Goal: Task Accomplishment & Management: Complete application form

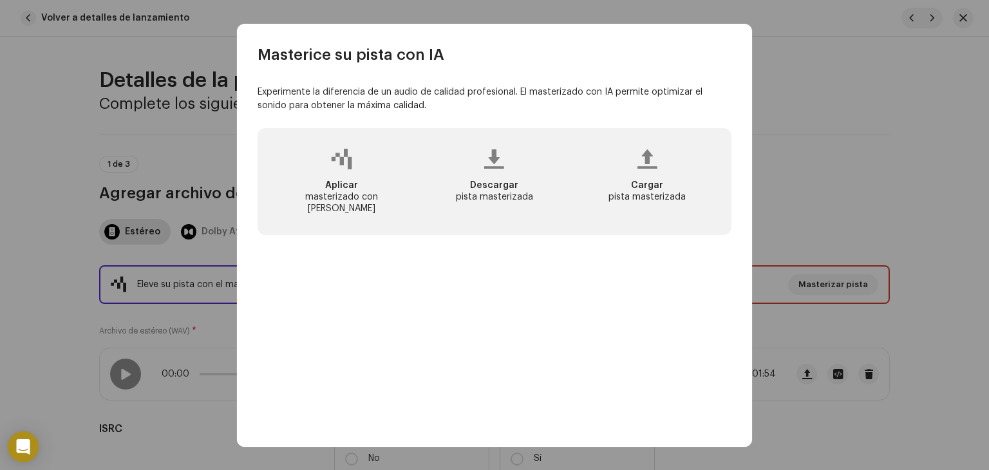
scroll to position [72, 0]
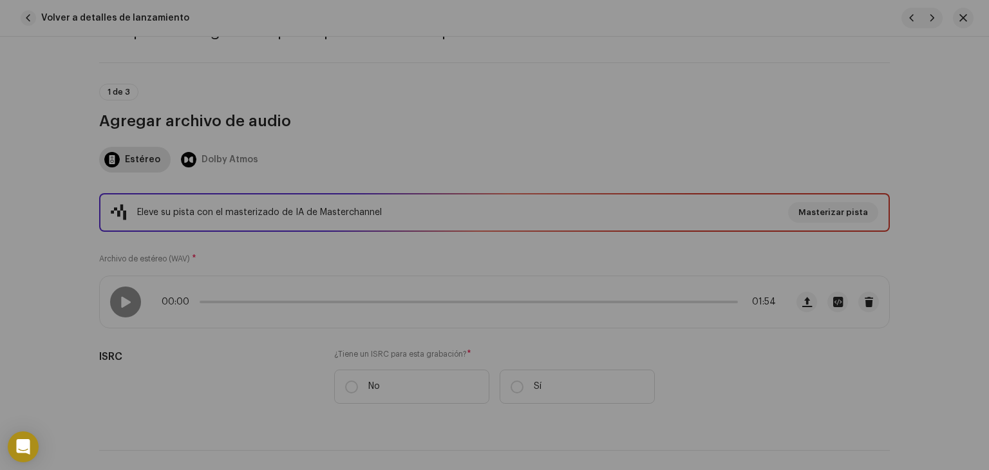
click at [173, 356] on div "Masterice su pista con IA Experimente la diferencia de un audio de calidad prof…" at bounding box center [494, 235] width 989 height 470
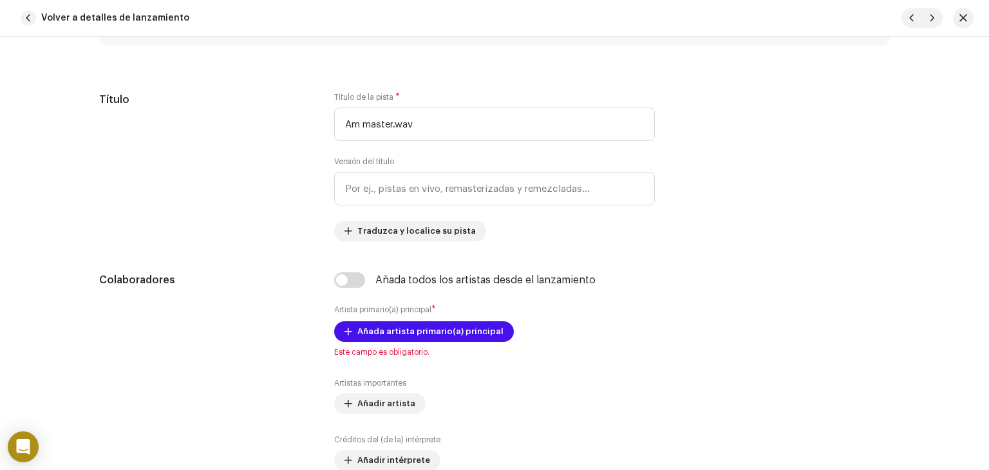
scroll to position [598, 0]
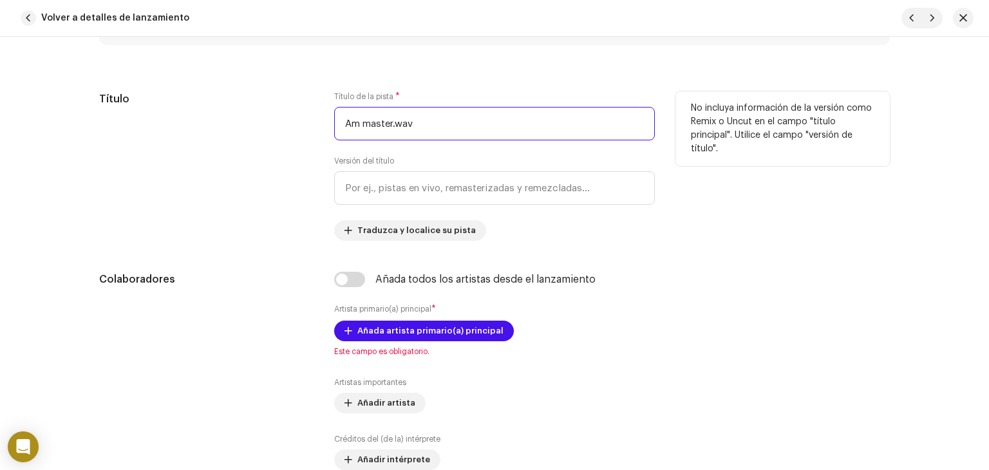
click at [428, 117] on input "Am master.wav" at bounding box center [494, 123] width 321 height 33
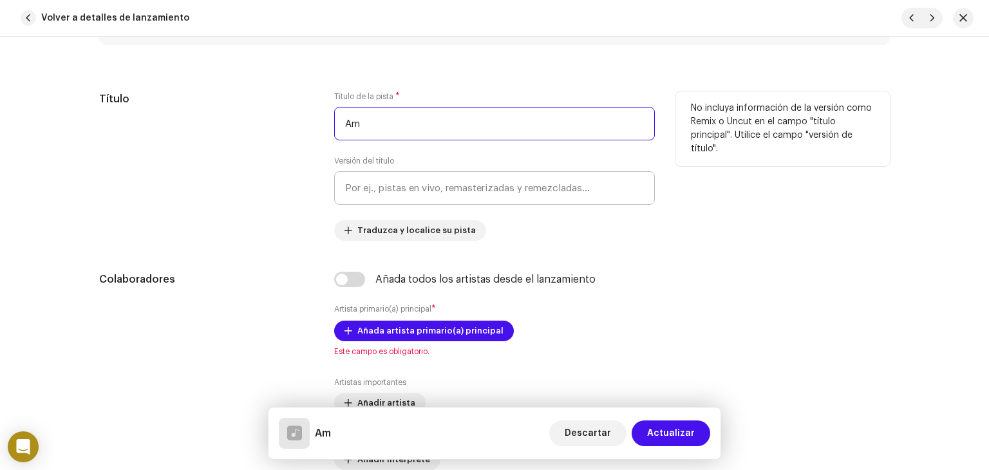
type input "Am"
click at [446, 185] on input "text" at bounding box center [494, 187] width 321 height 33
type input "s"
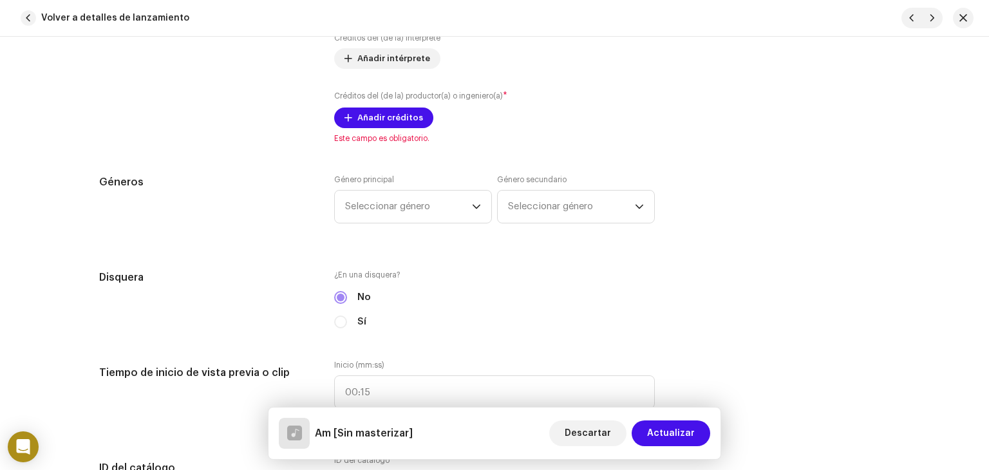
scroll to position [1004, 0]
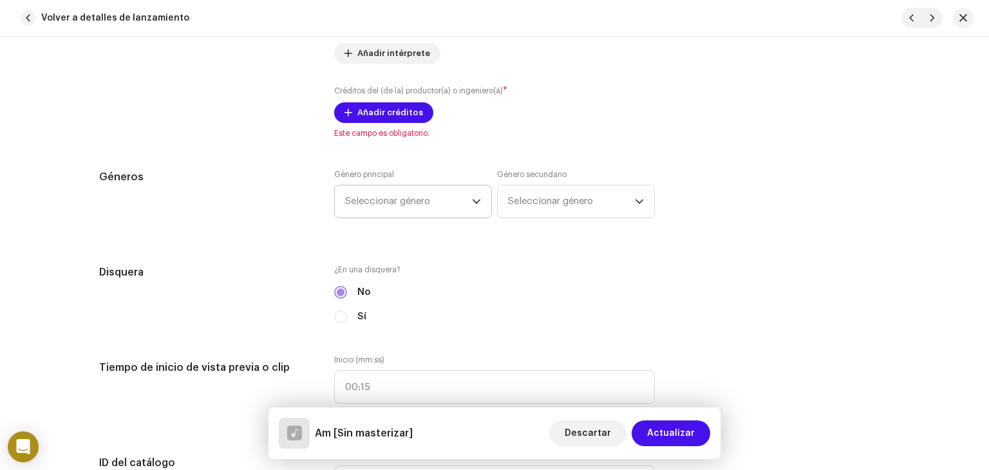
type input "Sin masterizar"
click at [484, 204] on p-select "Seleccionar género" at bounding box center [413, 201] width 158 height 33
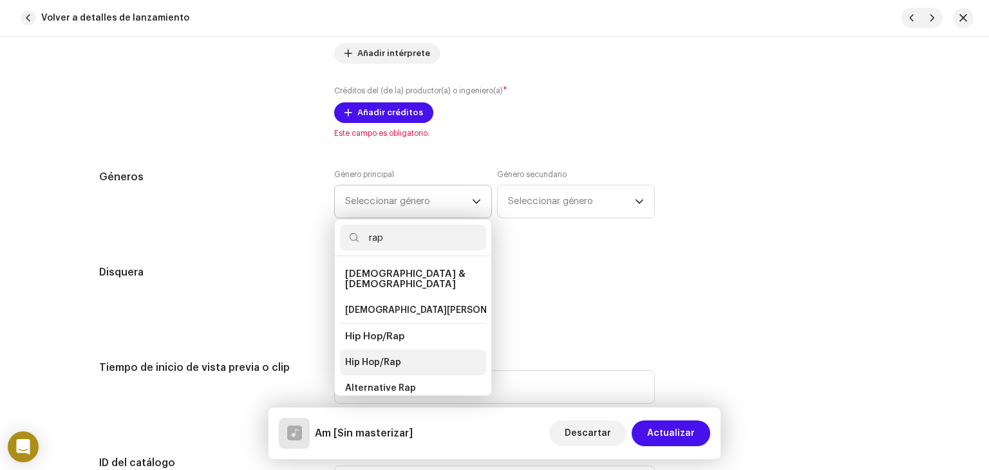
type input "rap"
click at [378, 356] on span "Hip Hop/Rap" at bounding box center [373, 362] width 56 height 13
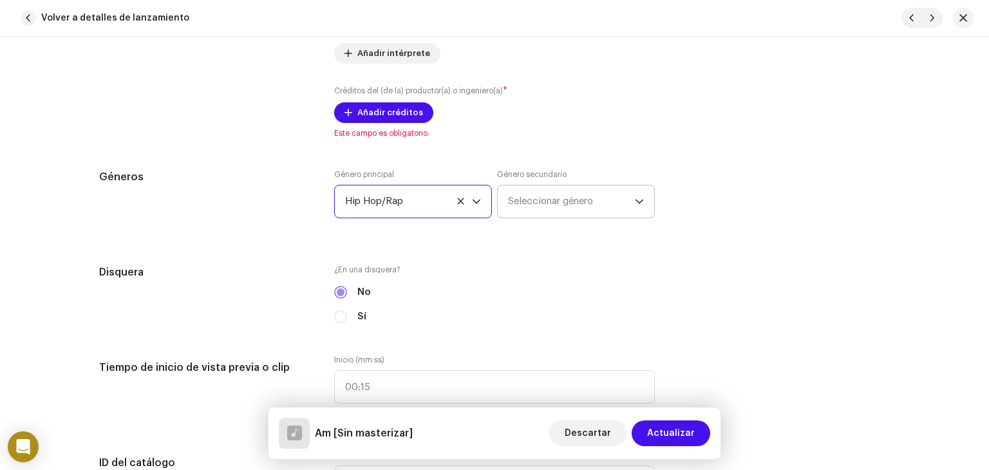
click at [542, 207] on span "Seleccionar género" at bounding box center [571, 201] width 127 height 32
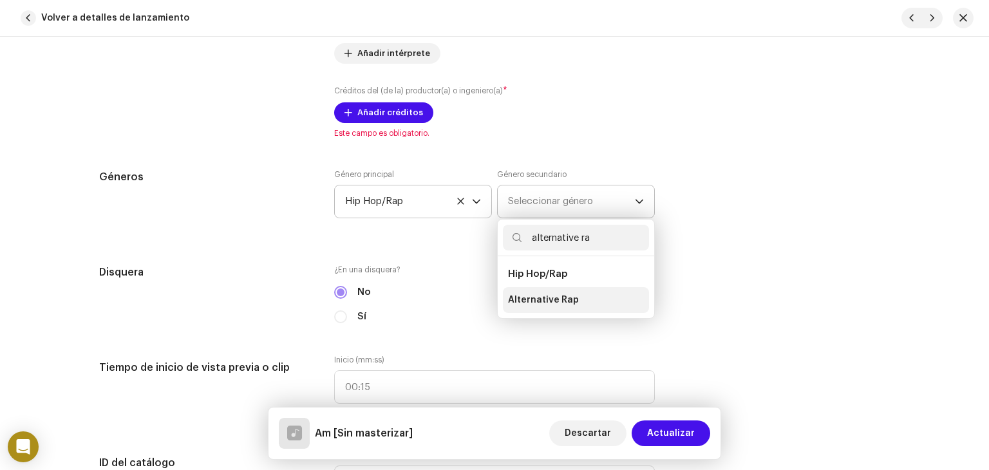
type input "alternative ra"
click at [551, 303] on span "Alternative Rap" at bounding box center [543, 300] width 71 height 13
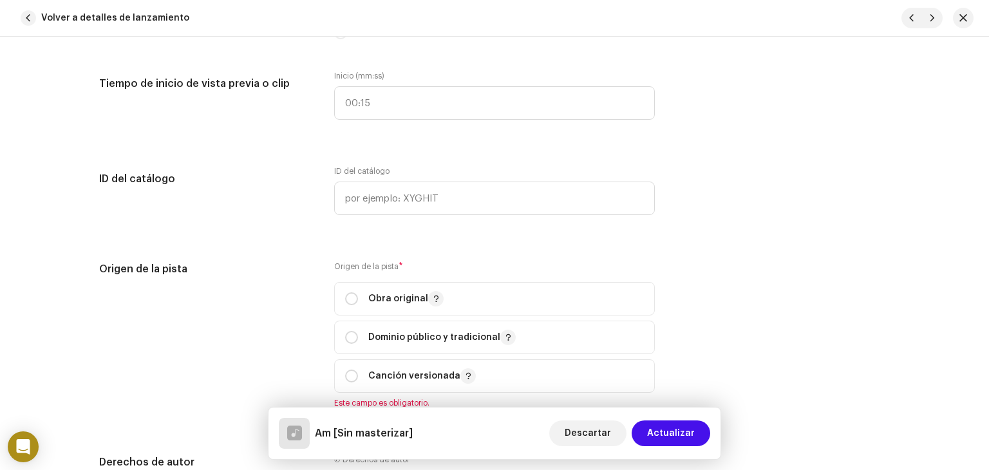
scroll to position [1296, 0]
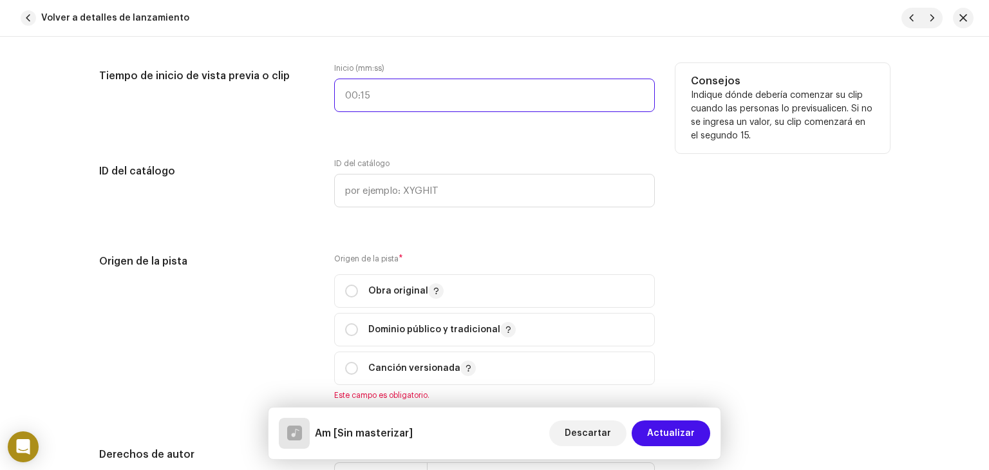
type input ":"
click at [410, 101] on input ":" at bounding box center [494, 95] width 321 height 33
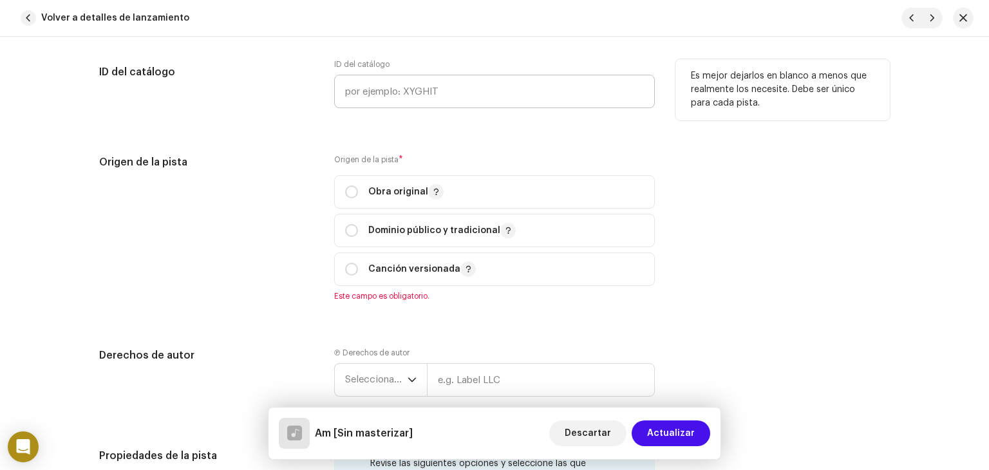
scroll to position [1456, 0]
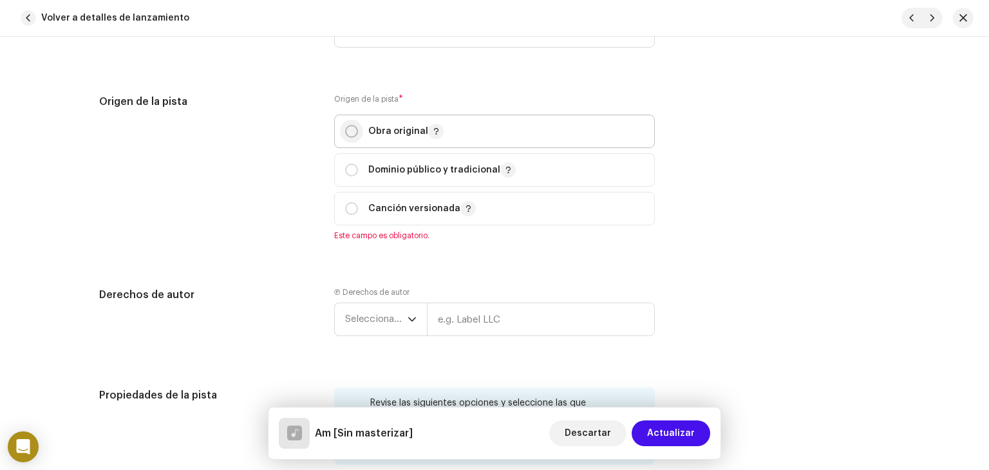
click at [352, 138] on p-radiobutton at bounding box center [351, 131] width 13 height 13
radio input "true"
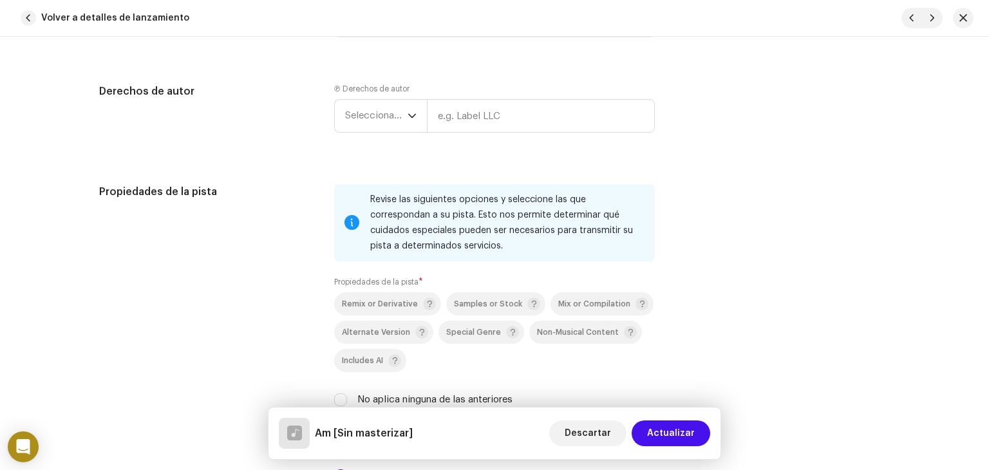
scroll to position [1654, 0]
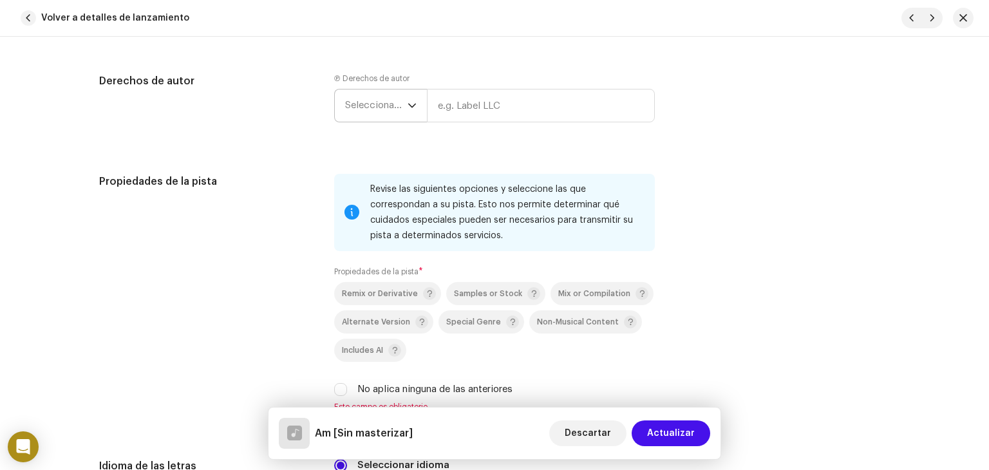
click at [393, 109] on span "Seleccionar año" at bounding box center [376, 106] width 62 height 32
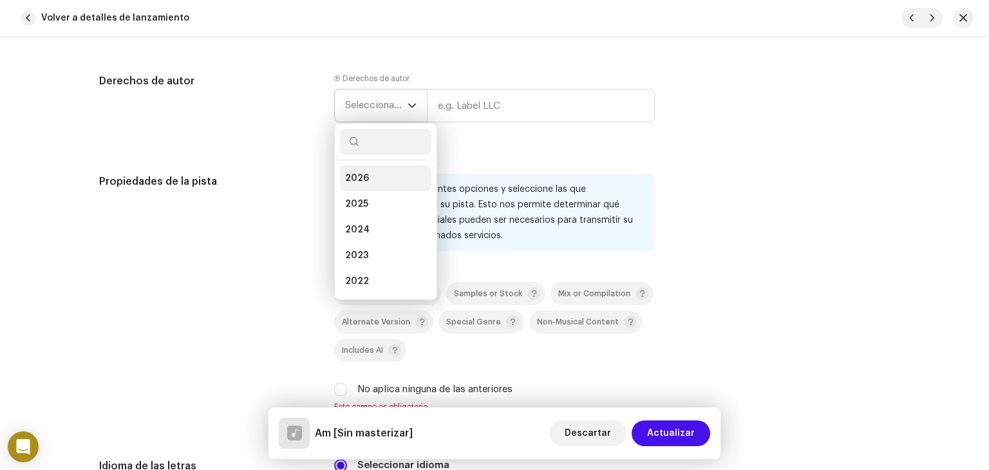
click at [365, 173] on li "2026" at bounding box center [385, 179] width 91 height 26
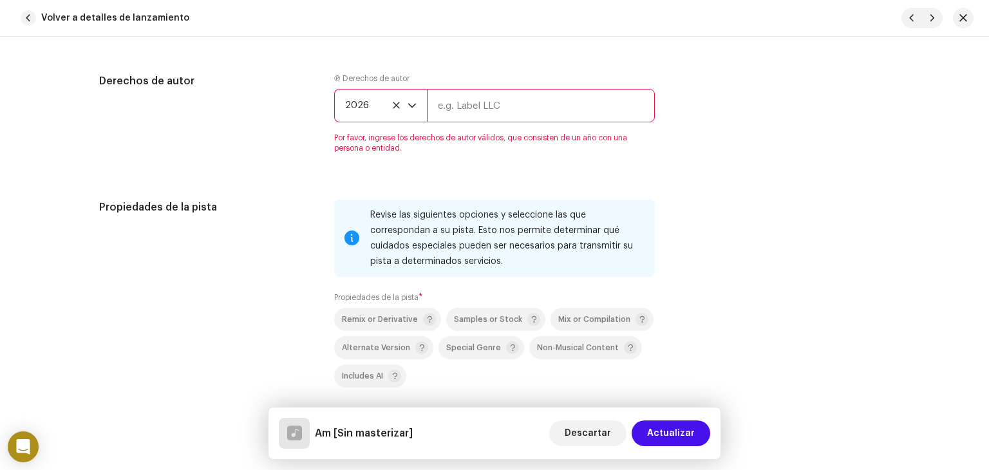
click at [481, 106] on input "text" at bounding box center [541, 105] width 228 height 33
type input "[PERSON_NAME] Ks"
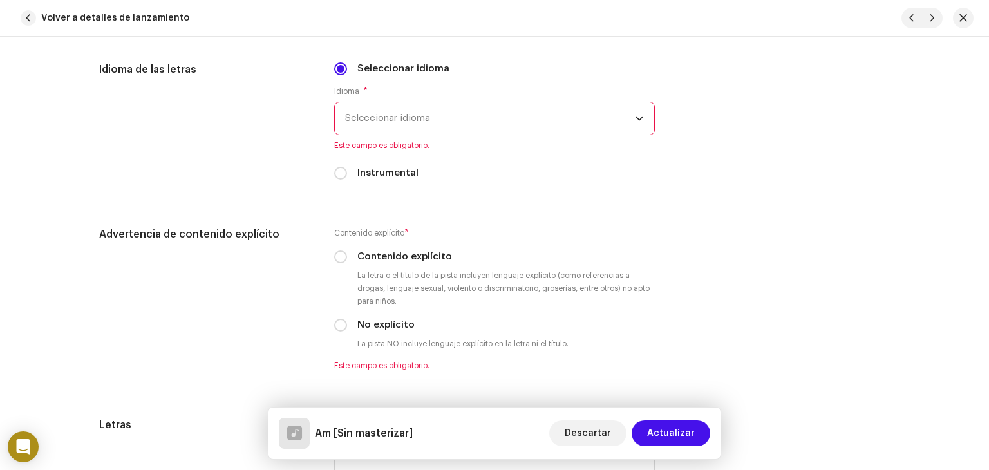
scroll to position [2053, 0]
click at [521, 126] on span "Seleccionar idioma" at bounding box center [490, 116] width 290 height 32
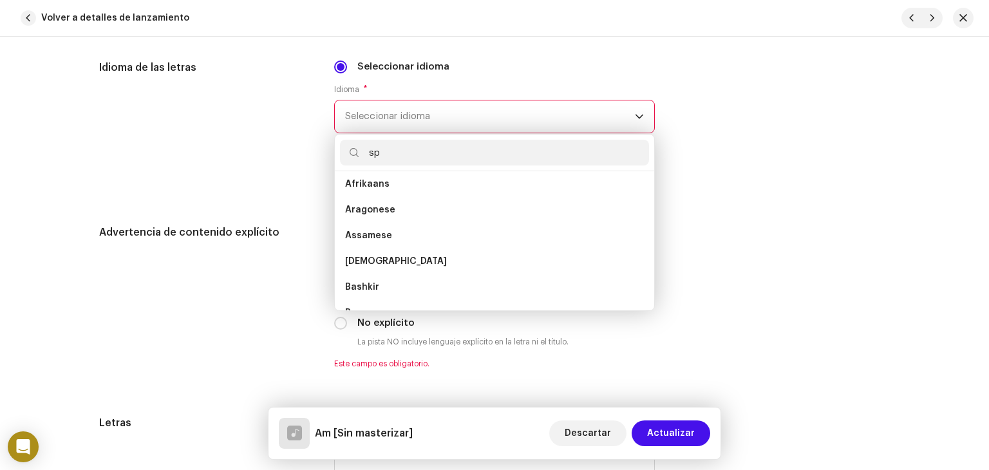
scroll to position [0, 0]
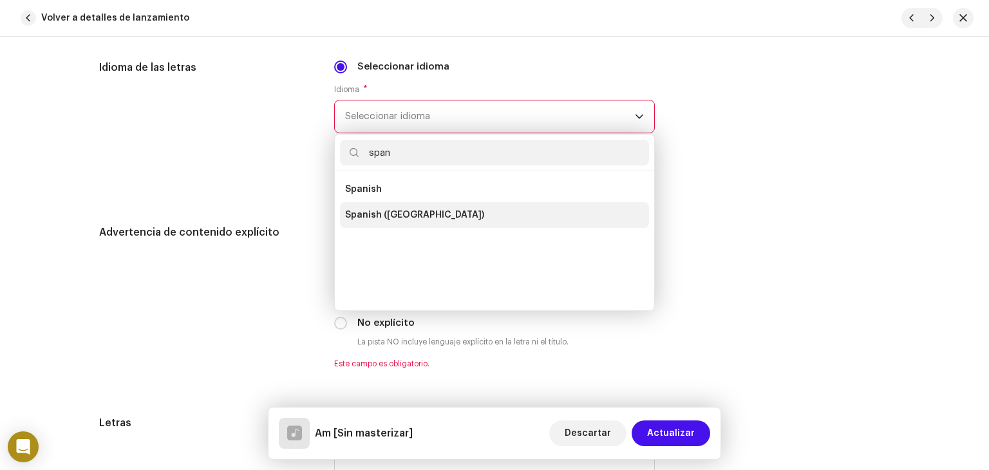
type input "span"
click at [390, 217] on span "Spanish ([GEOGRAPHIC_DATA])" at bounding box center [414, 215] width 139 height 13
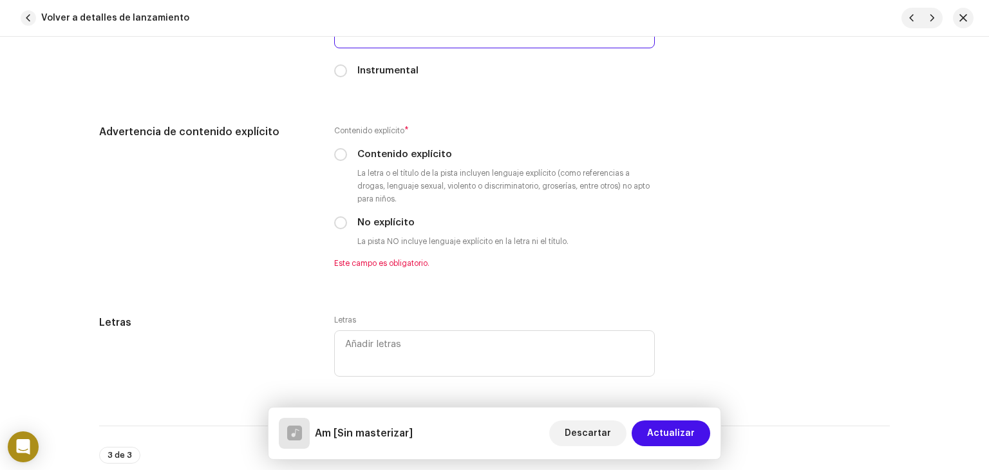
scroll to position [2205, 0]
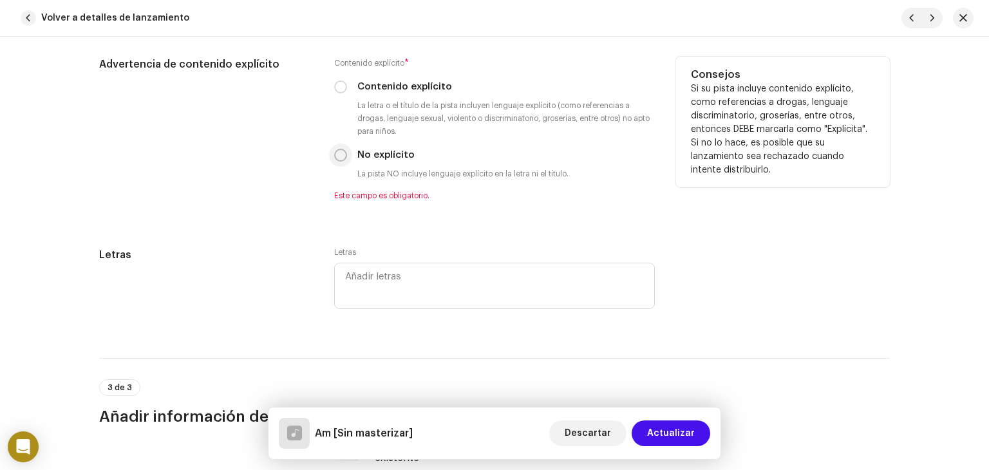
click at [338, 160] on input "No explícito" at bounding box center [340, 155] width 13 height 13
radio input "true"
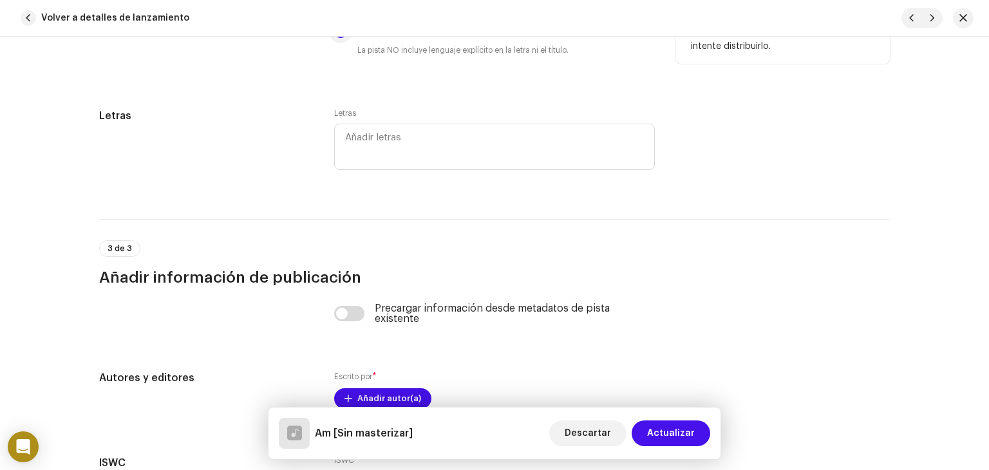
scroll to position [2330, 0]
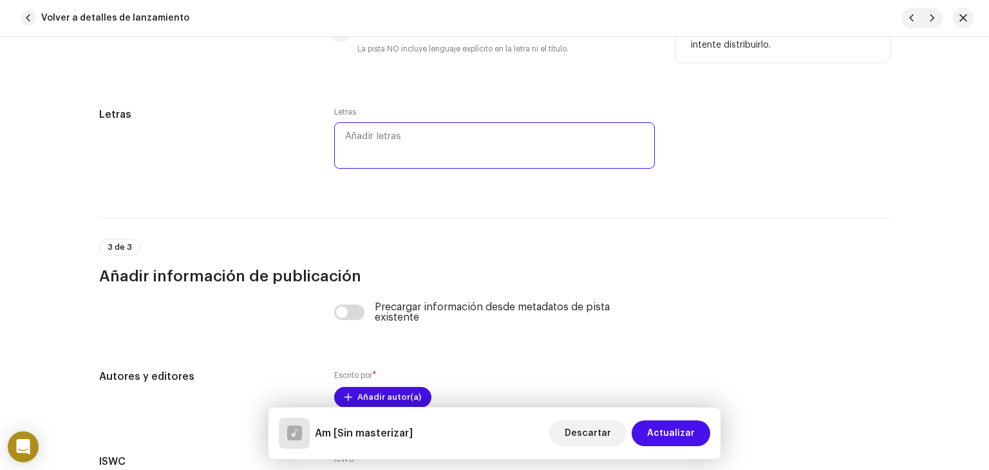
click at [338, 160] on textarea at bounding box center [494, 145] width 321 height 46
click at [301, 184] on div "Letras" at bounding box center [206, 147] width 214 height 80
click at [345, 164] on textarea at bounding box center [494, 145] width 321 height 46
drag, startPoint x: 345, startPoint y: 164, endPoint x: 384, endPoint y: 142, distance: 44.1
click at [384, 142] on textarea at bounding box center [494, 145] width 321 height 46
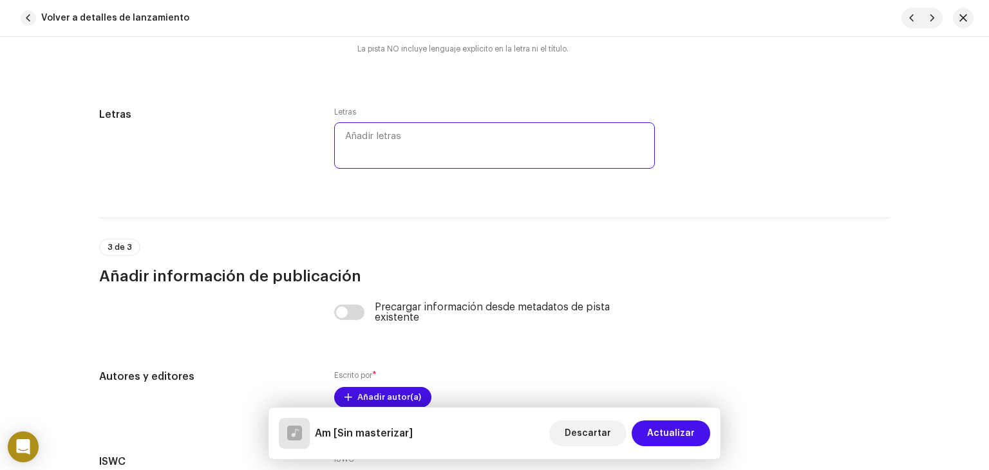
paste textarea "lo ipsu do sitamet consec ad el seddoe Tem inci ut labor et dol ma aliq en admi…"
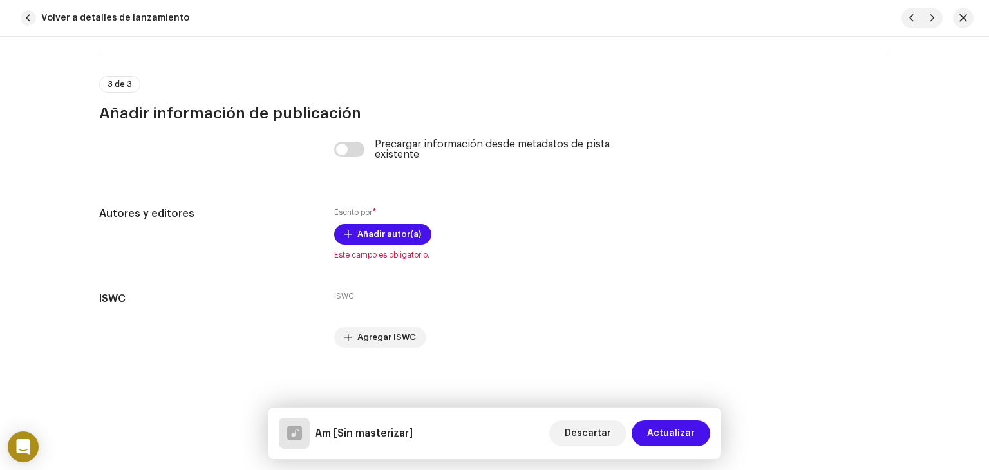
scroll to position [2977, 0]
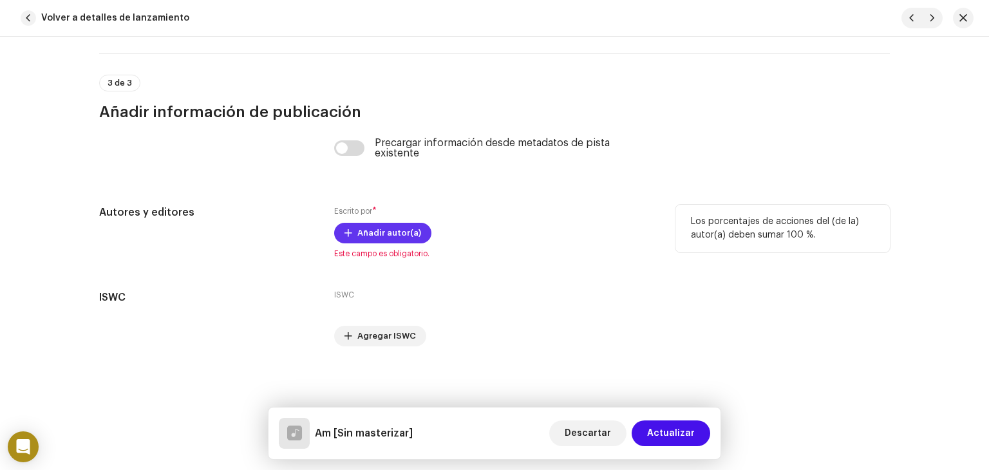
type textarea "lo ipsu do sitamet consec ad el seddoe Tem inci ut labor et dol ma aliq en admi…"
click at [377, 234] on span "Añadir autor(a)" at bounding box center [389, 233] width 64 height 26
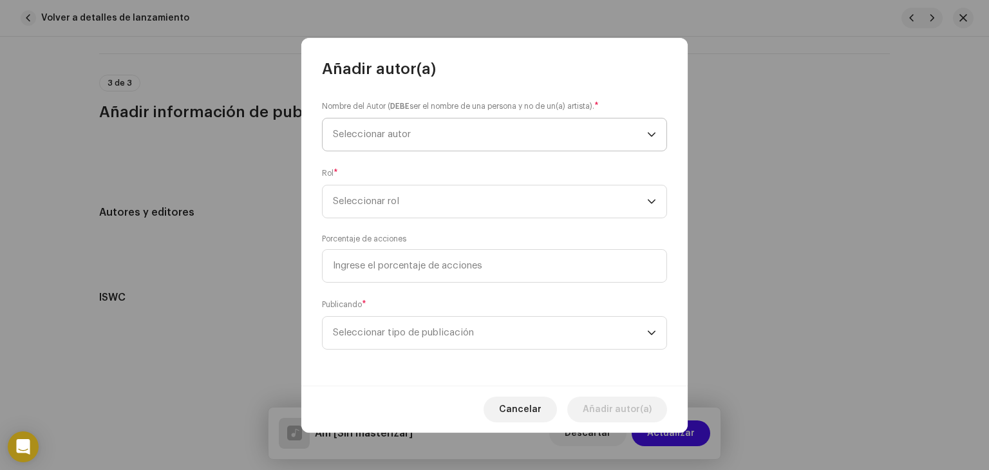
click at [432, 143] on span "Seleccionar autor" at bounding box center [490, 135] width 314 height 32
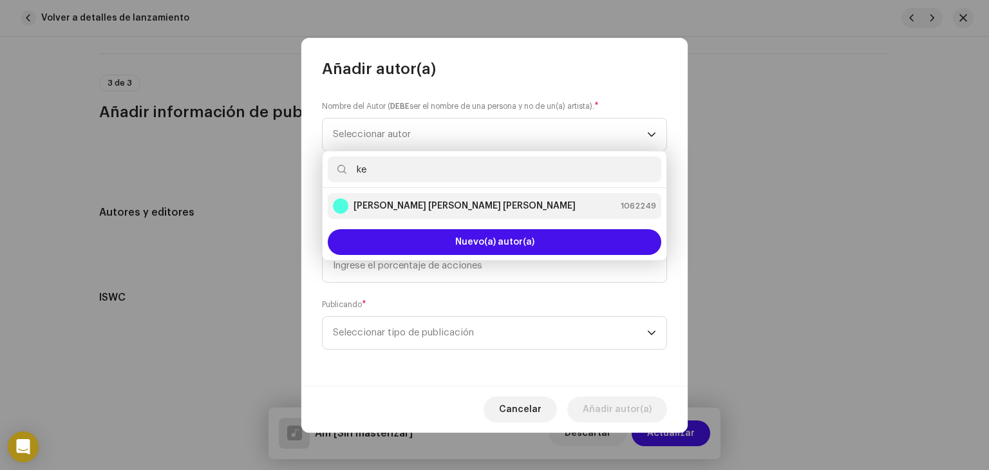
type input "ke"
click at [511, 218] on li "[PERSON_NAME] [PERSON_NAME] [PERSON_NAME] 1062249" at bounding box center [495, 206] width 334 height 26
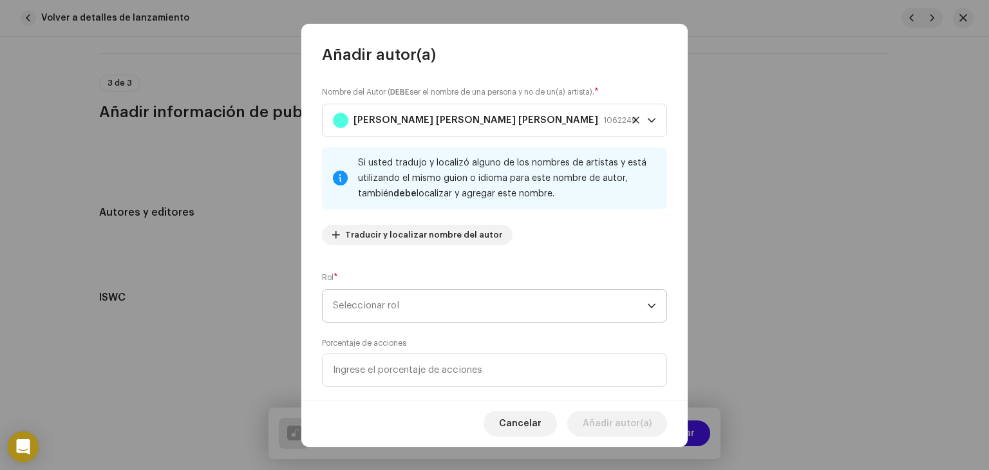
click at [392, 302] on span "Seleccionar rol" at bounding box center [490, 306] width 314 height 32
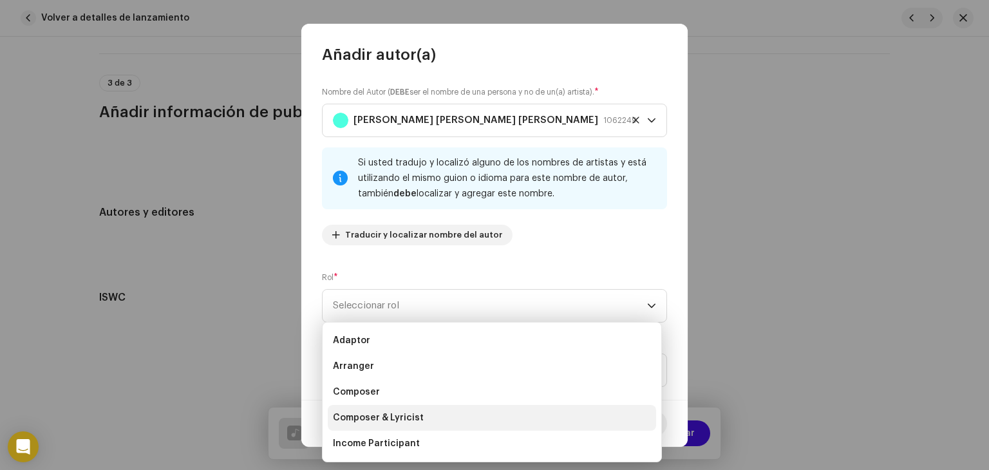
click at [376, 419] on span "Composer & Lyricist" at bounding box center [378, 418] width 91 height 13
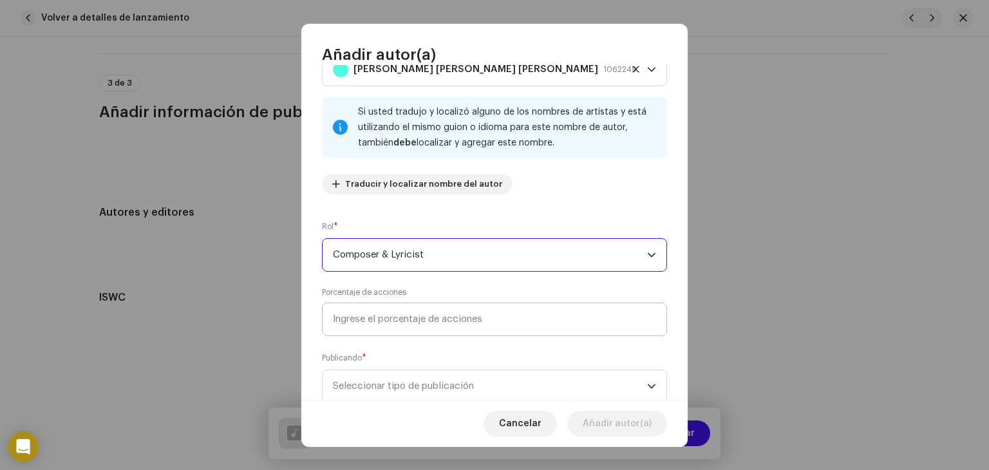
scroll to position [90, 0]
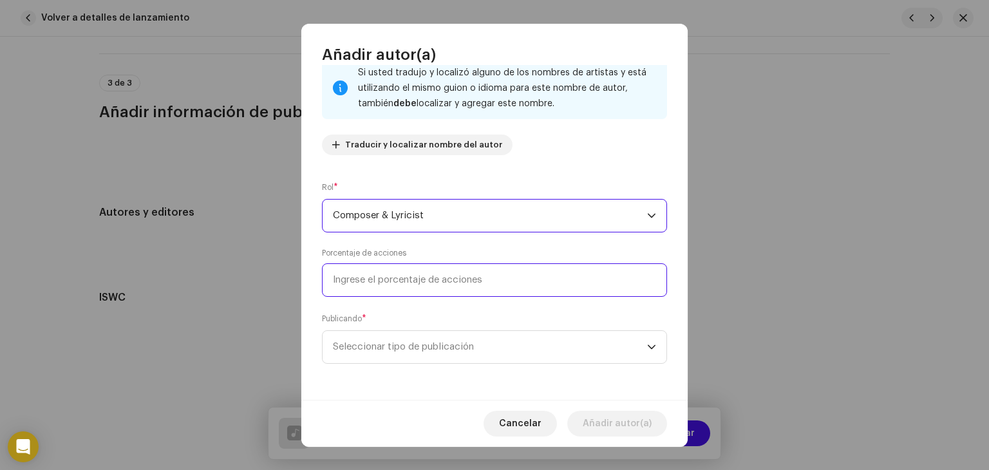
click at [471, 276] on input at bounding box center [494, 279] width 345 height 33
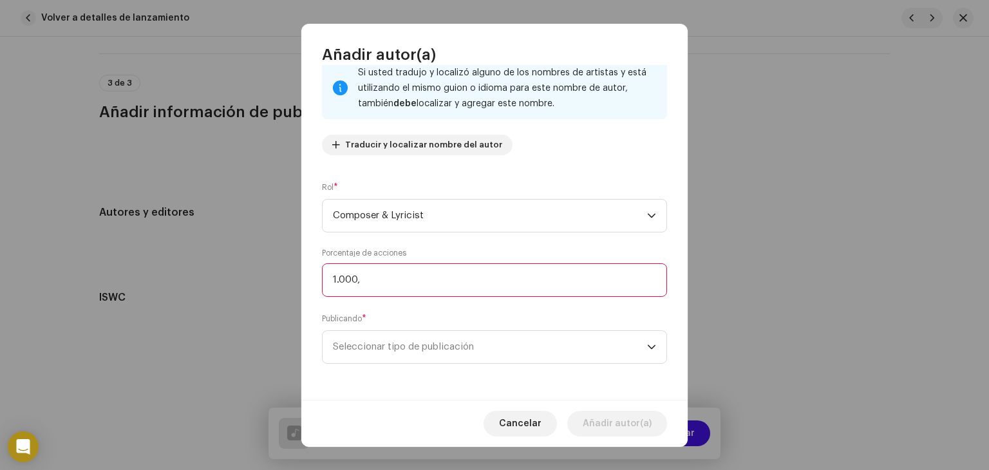
type input "100,00"
click at [435, 349] on span "Seleccionar tipo de publicación" at bounding box center [490, 347] width 314 height 32
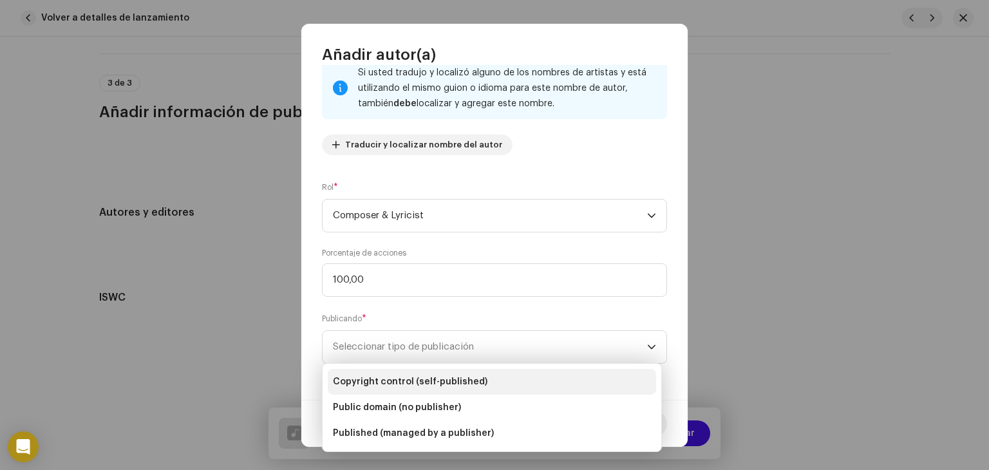
click at [430, 381] on span "Copyright control (self-published)" at bounding box center [410, 381] width 155 height 13
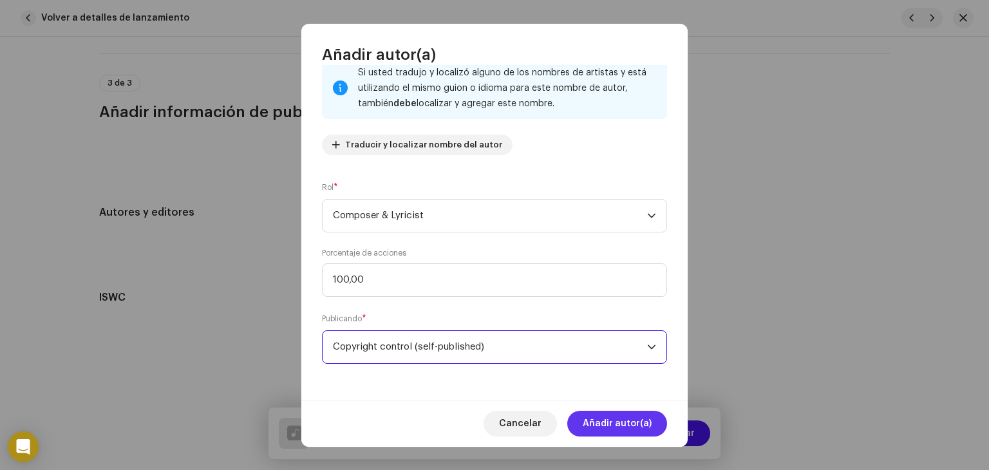
click at [610, 417] on span "Añadir autor(a)" at bounding box center [617, 424] width 69 height 26
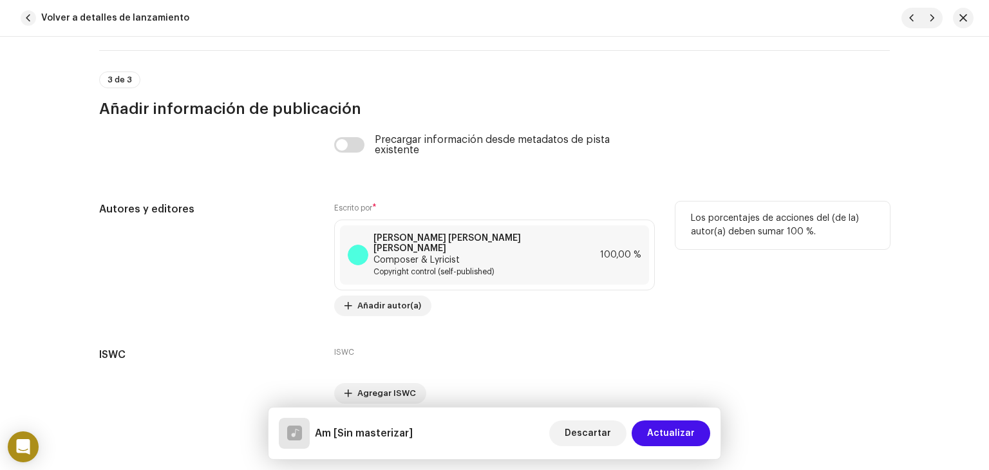
scroll to position [3015, 0]
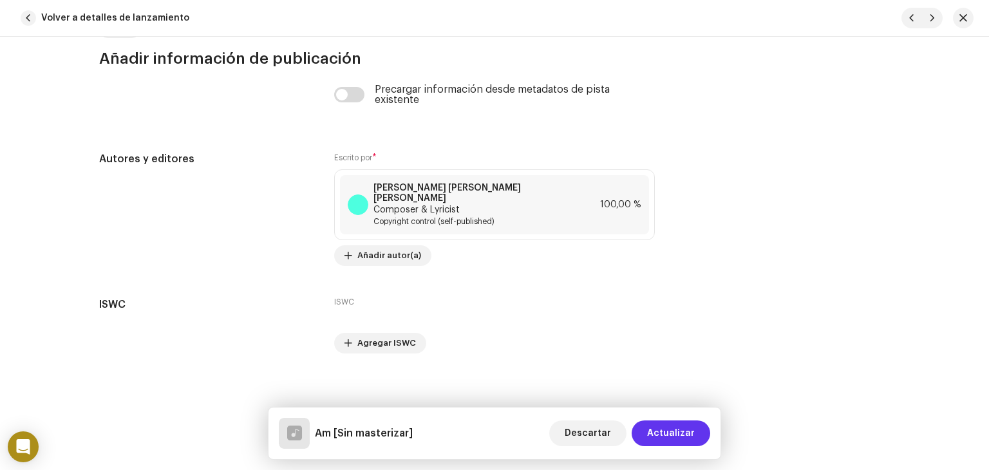
click at [678, 433] on span "Actualizar" at bounding box center [671, 434] width 48 height 26
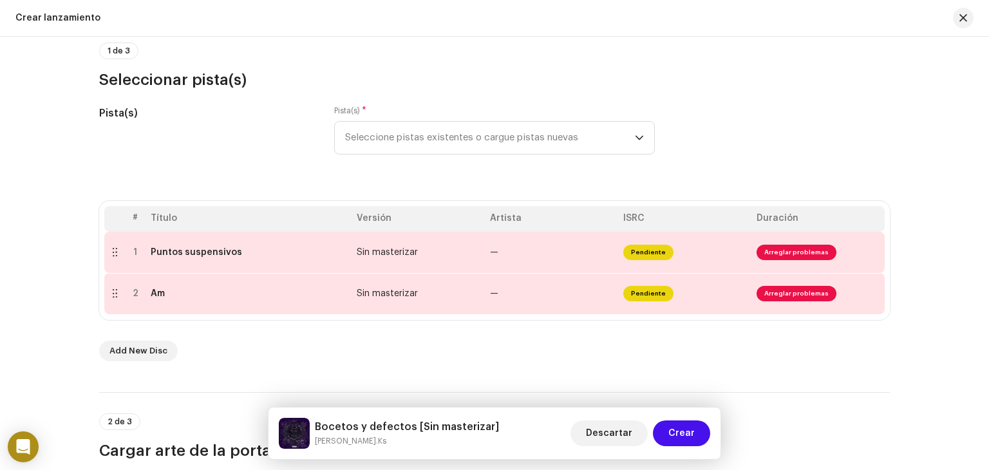
scroll to position [124, 0]
click at [412, 139] on span "Seleccione pistas existentes o cargue pistas nuevas" at bounding box center [490, 138] width 290 height 32
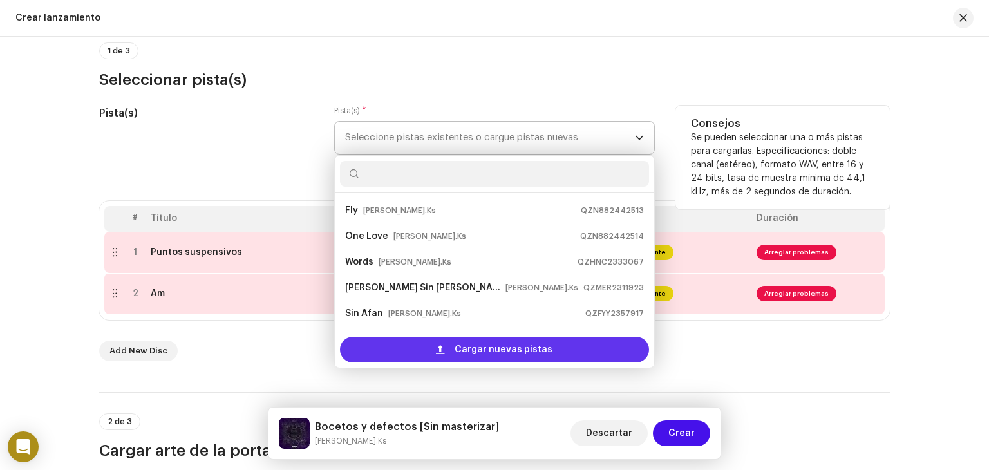
click at [454, 348] on div "Cargar nuevas pistas" at bounding box center [494, 350] width 309 height 26
